Goal: Download file/media

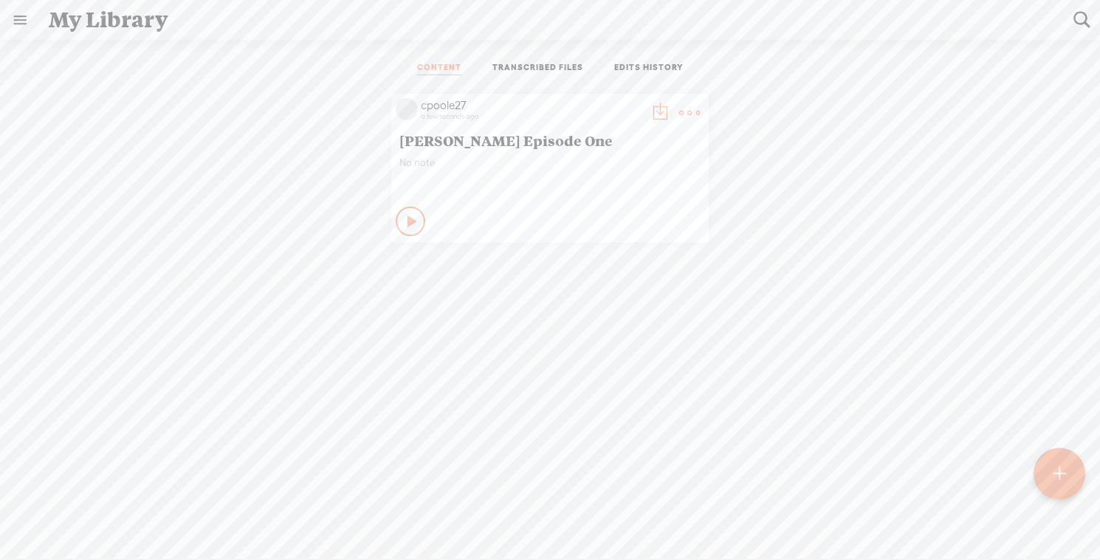
click at [657, 116] on t at bounding box center [659, 113] width 21 height 21
click at [655, 114] on t at bounding box center [659, 113] width 21 height 21
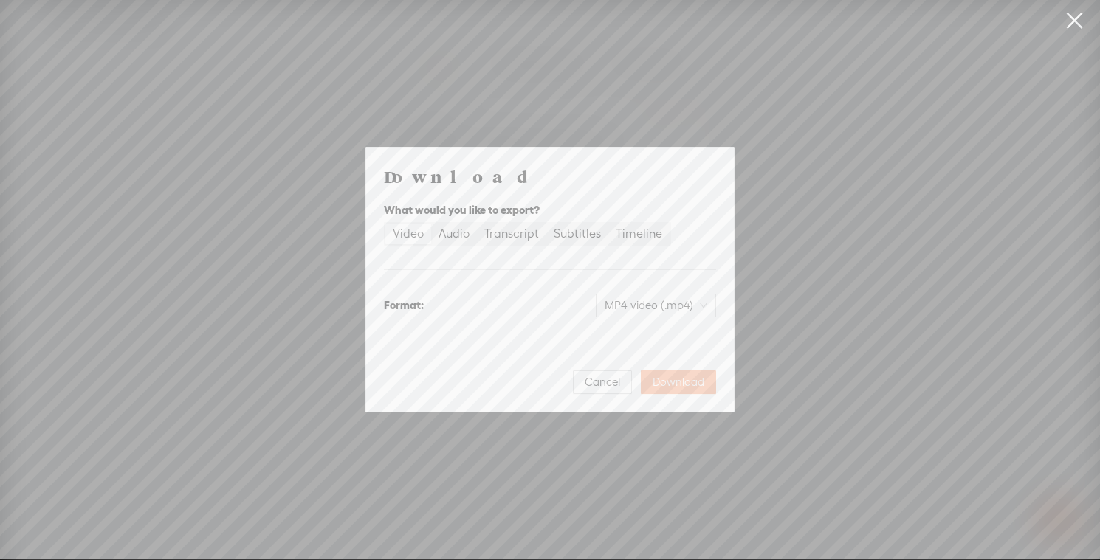
click at [662, 379] on span "Download" at bounding box center [678, 382] width 52 height 15
